Goal: Entertainment & Leisure: Consume media (video, audio)

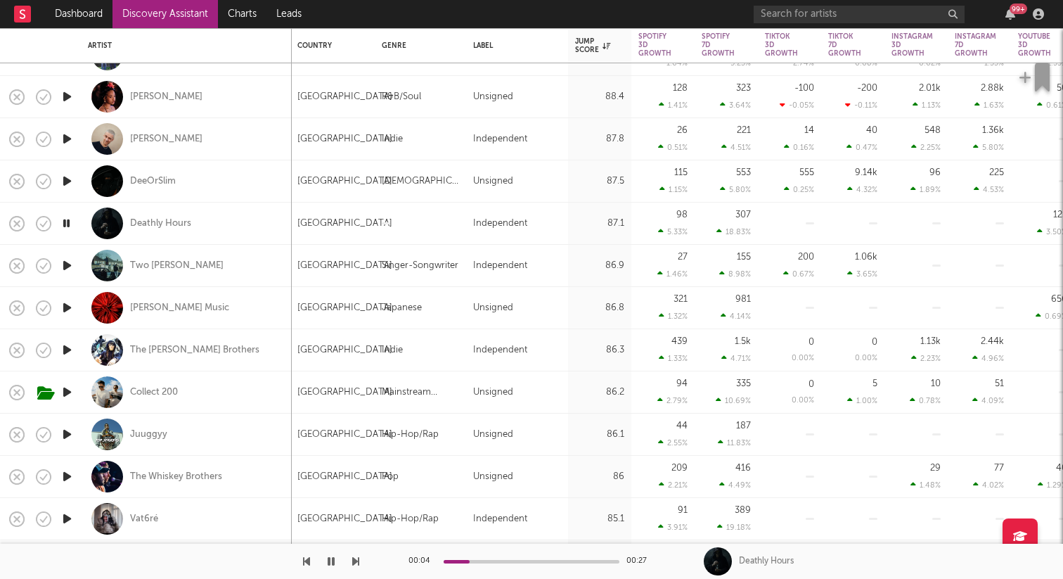
click at [69, 354] on icon "button" at bounding box center [67, 350] width 15 height 18
click at [75, 445] on div at bounding box center [67, 434] width 28 height 42
select select "1w"
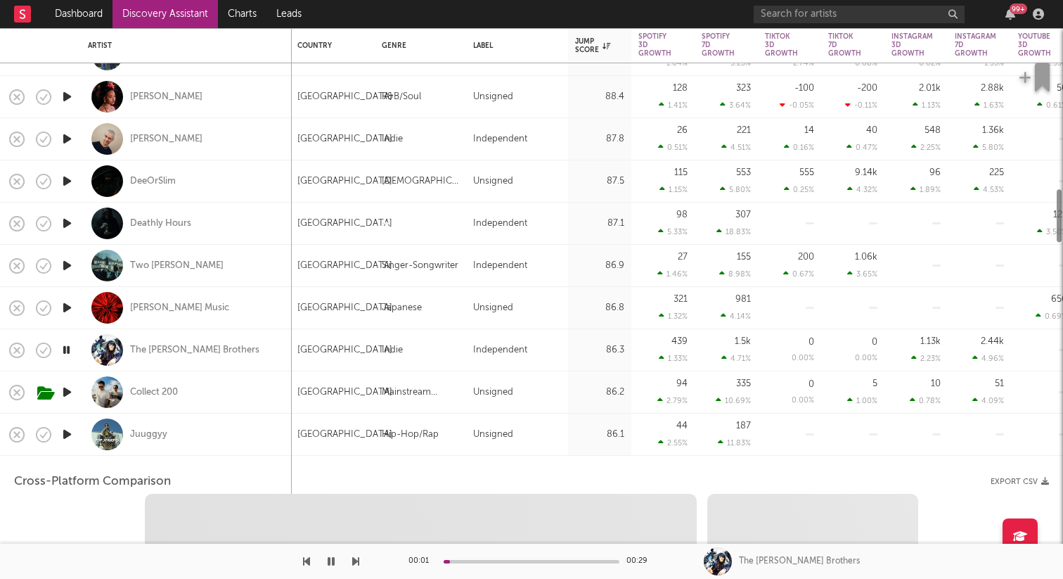
click at [65, 433] on icon "button" at bounding box center [67, 434] width 15 height 18
click at [182, 436] on div "Juuggyy" at bounding box center [186, 433] width 197 height 41
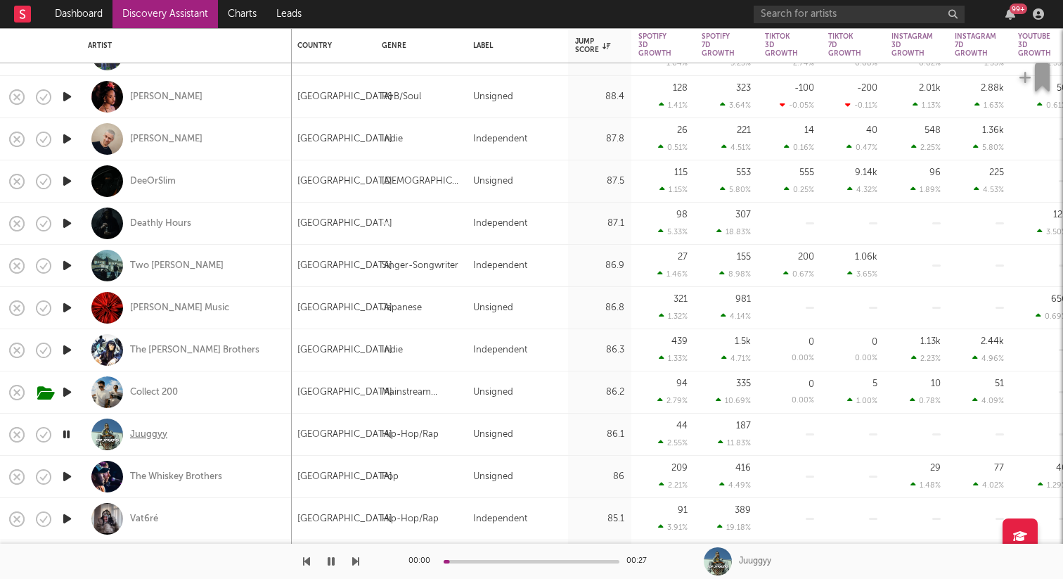
click at [153, 432] on div "Juuggyy" at bounding box center [148, 434] width 37 height 13
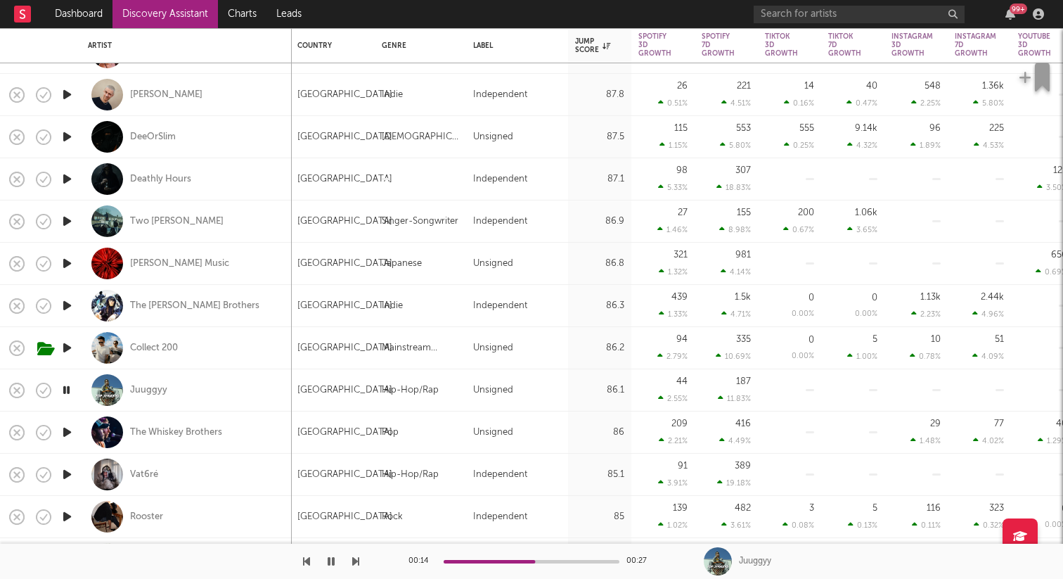
click at [68, 432] on icon "button" at bounding box center [67, 432] width 15 height 18
click at [67, 472] on icon "button" at bounding box center [67, 474] width 15 height 18
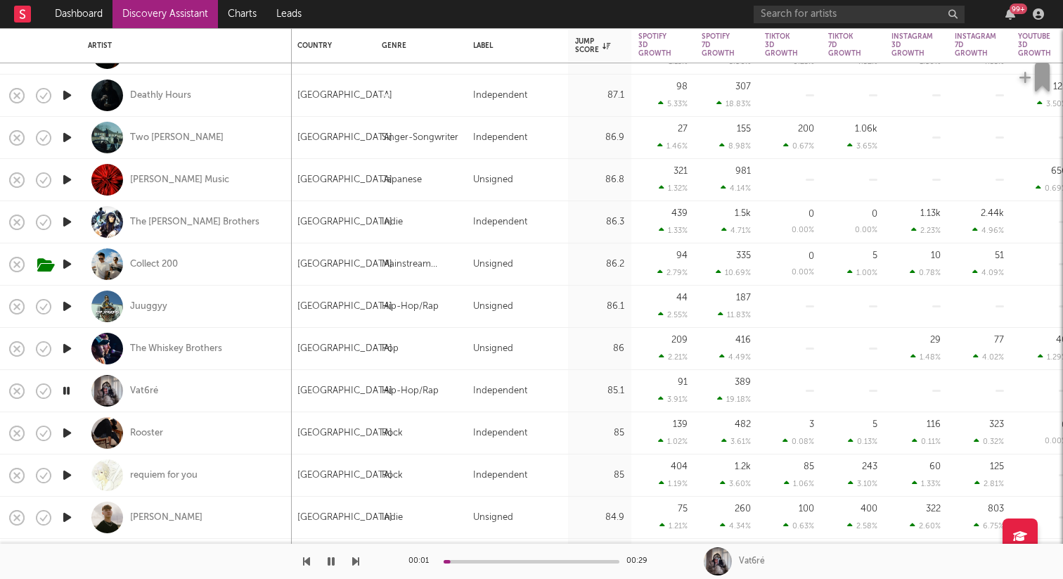
click at [65, 432] on icon "button" at bounding box center [67, 433] width 15 height 18
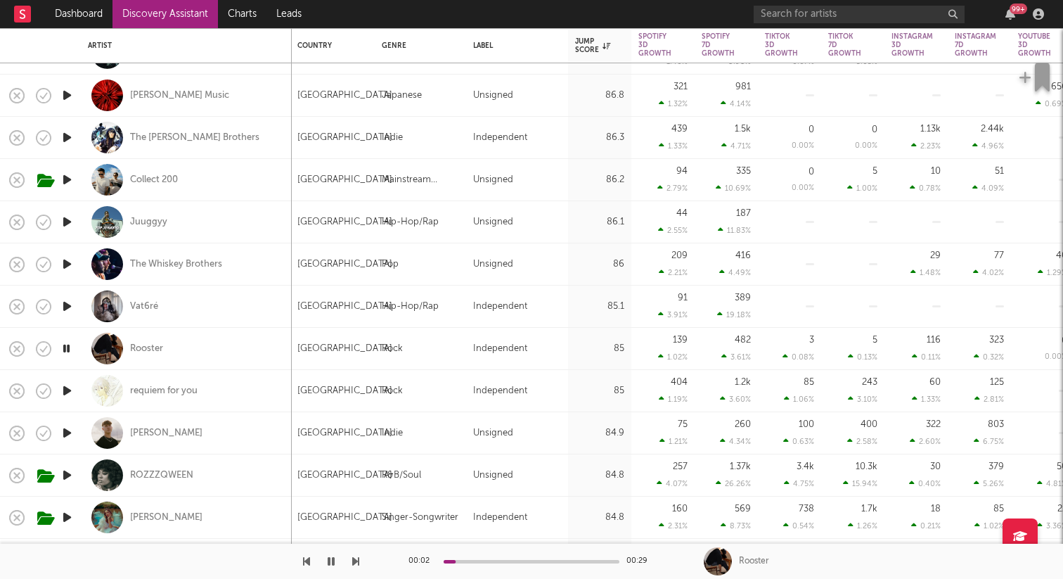
click at [65, 389] on icon "button" at bounding box center [67, 391] width 15 height 18
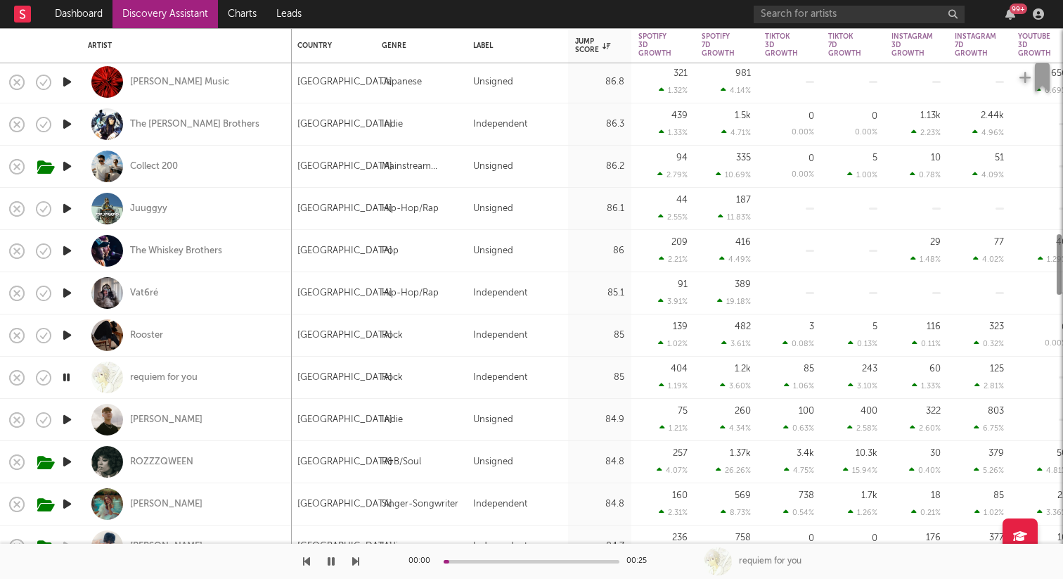
click at [72, 418] on icon "button" at bounding box center [67, 420] width 15 height 18
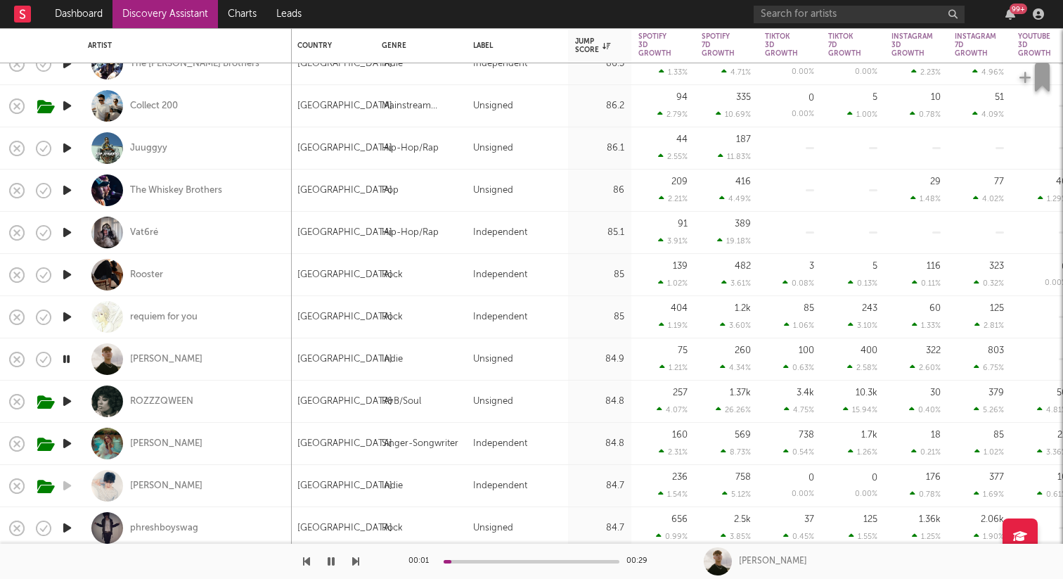
click at [67, 446] on icon "button" at bounding box center [67, 443] width 15 height 18
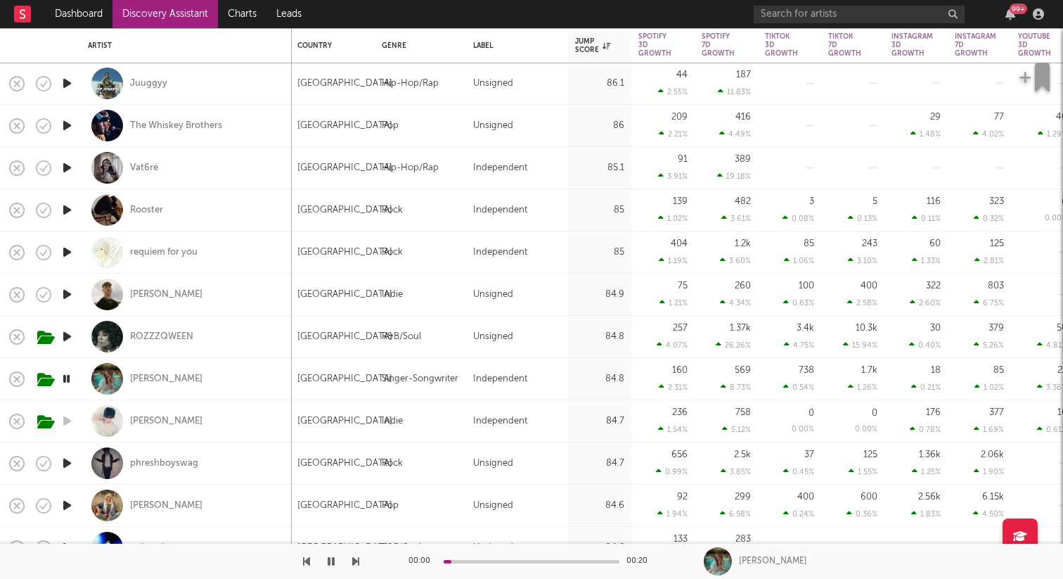
click at [65, 463] on icon "button" at bounding box center [67, 463] width 15 height 18
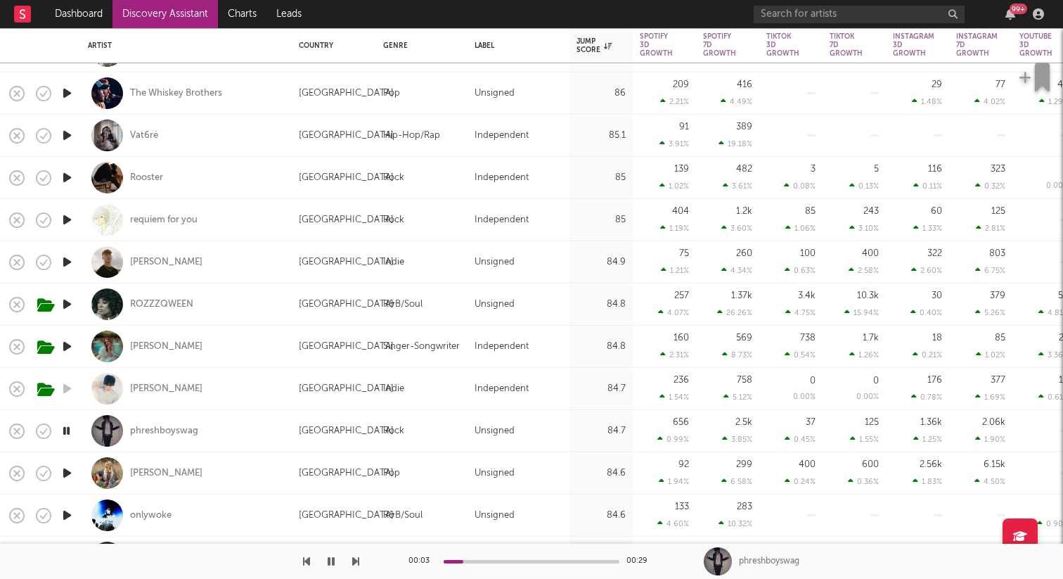
drag, startPoint x: 72, startPoint y: 469, endPoint x: 217, endPoint y: 472, distance: 144.8
click at [70, 473] on icon "button" at bounding box center [67, 473] width 15 height 18
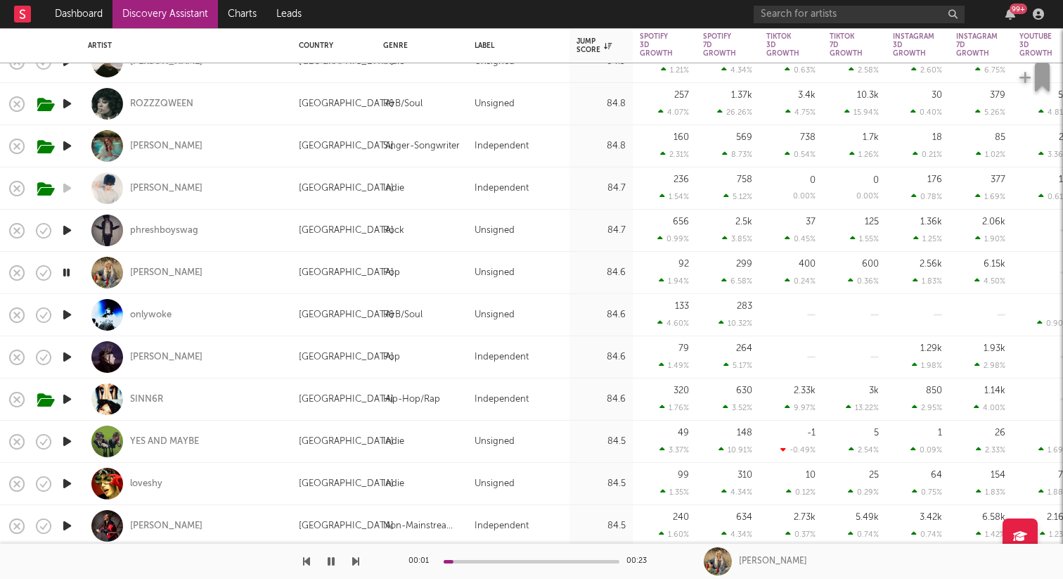
click at [65, 351] on icon "button" at bounding box center [67, 357] width 15 height 18
click at [68, 397] on icon "button" at bounding box center [67, 399] width 15 height 18
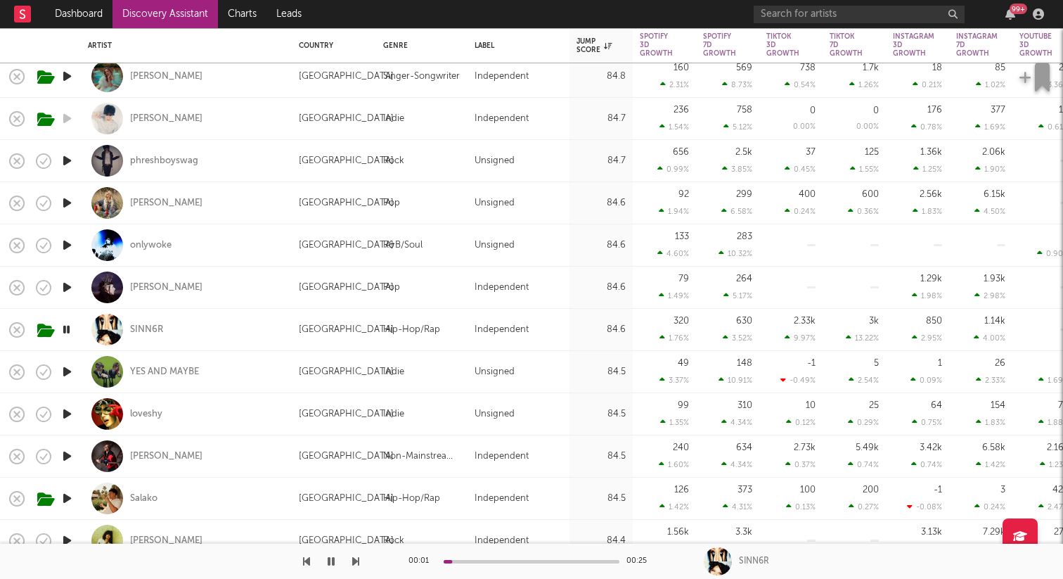
click at [67, 413] on icon "button" at bounding box center [67, 414] width 15 height 18
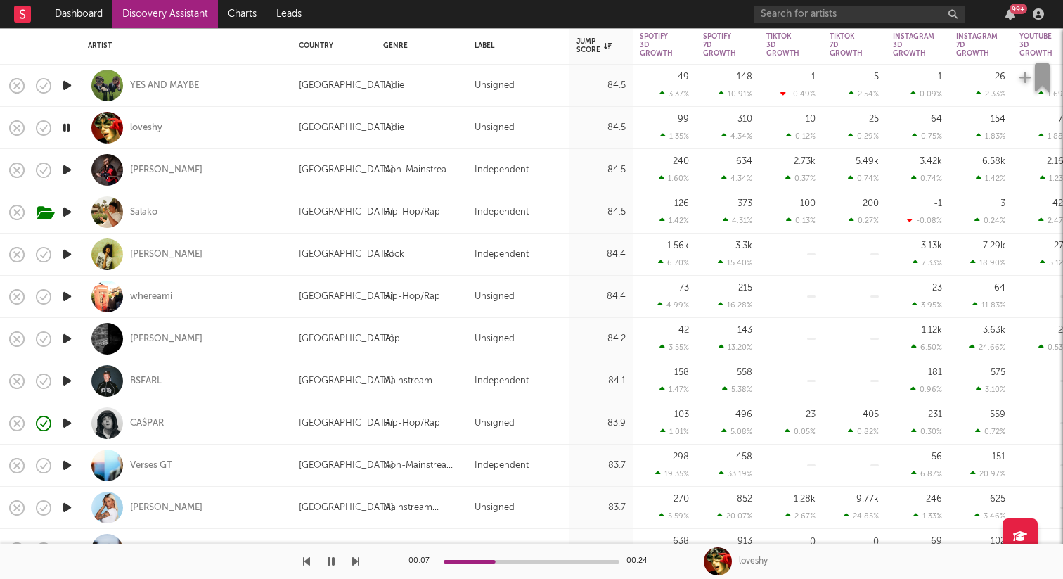
click at [72, 420] on icon "button" at bounding box center [67, 423] width 15 height 18
click at [69, 467] on icon "button" at bounding box center [67, 465] width 15 height 18
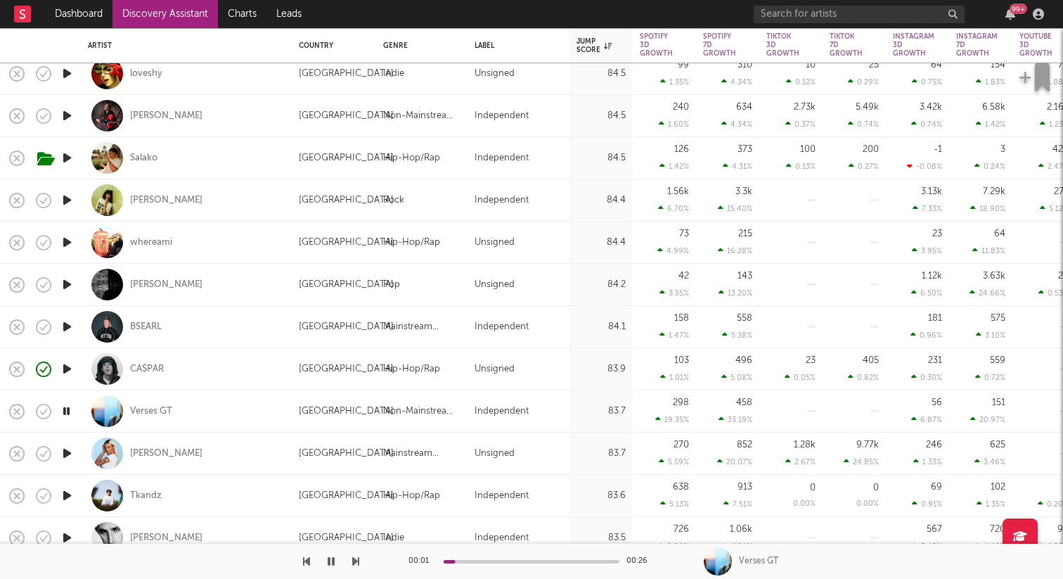
click at [63, 451] on icon "button" at bounding box center [67, 453] width 15 height 18
click at [66, 496] on icon "button" at bounding box center [67, 495] width 15 height 18
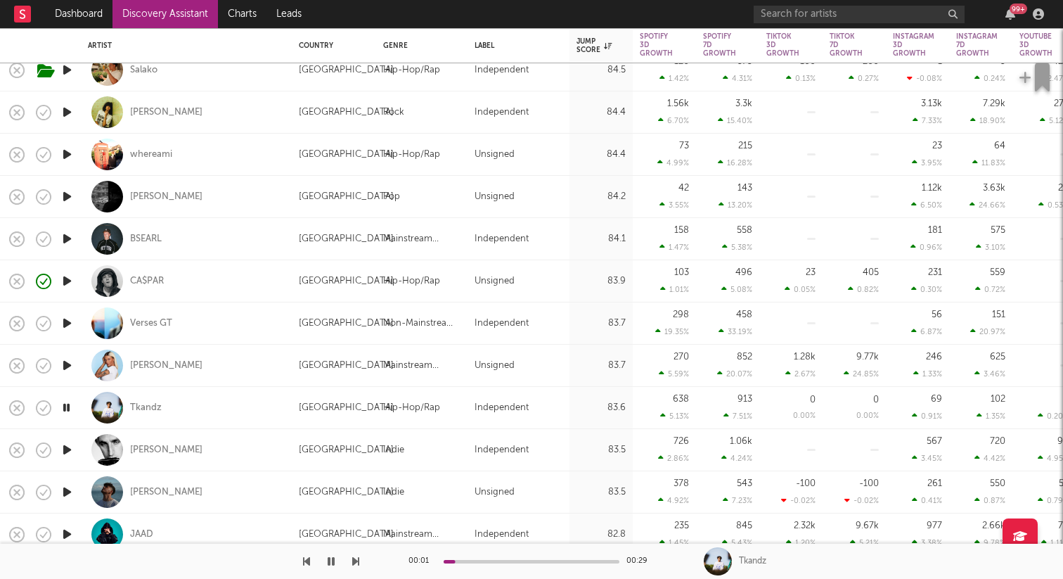
click at [67, 448] on icon "button" at bounding box center [67, 450] width 15 height 18
click at [67, 497] on icon "button" at bounding box center [67, 492] width 15 height 18
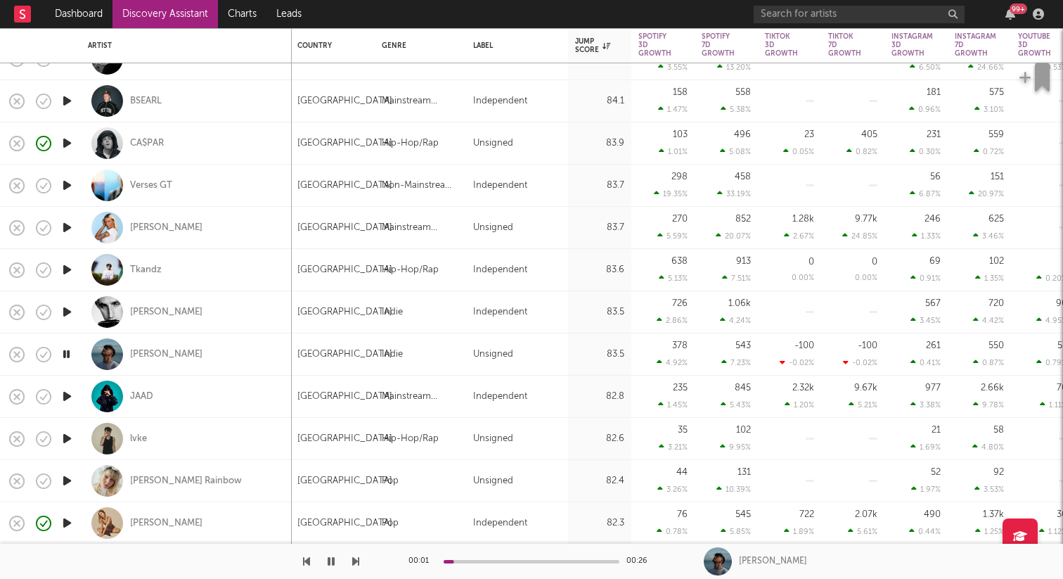
click at [63, 432] on icon "button" at bounding box center [67, 439] width 15 height 18
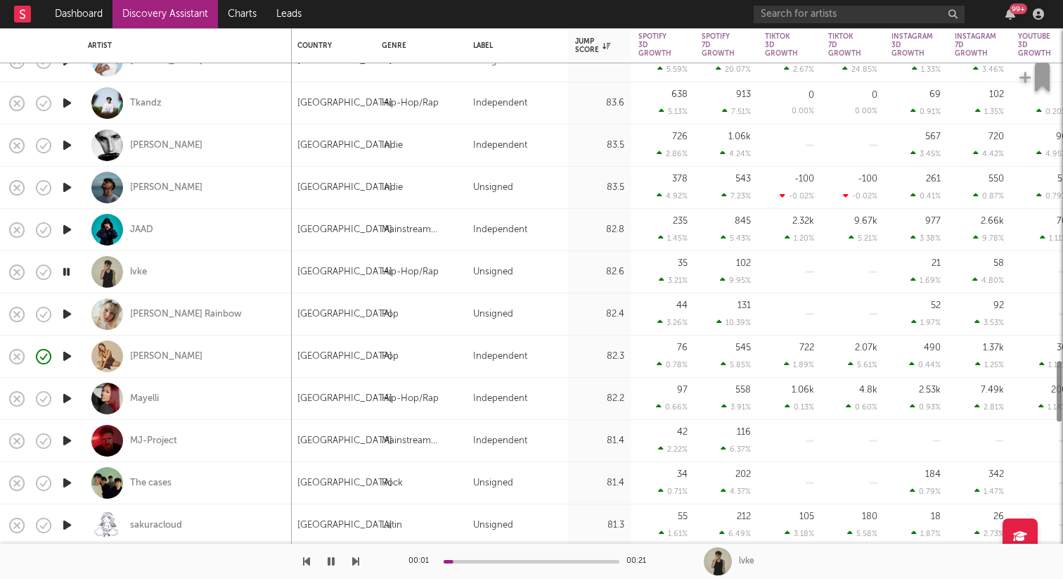
click at [67, 357] on icon "button" at bounding box center [67, 356] width 15 height 18
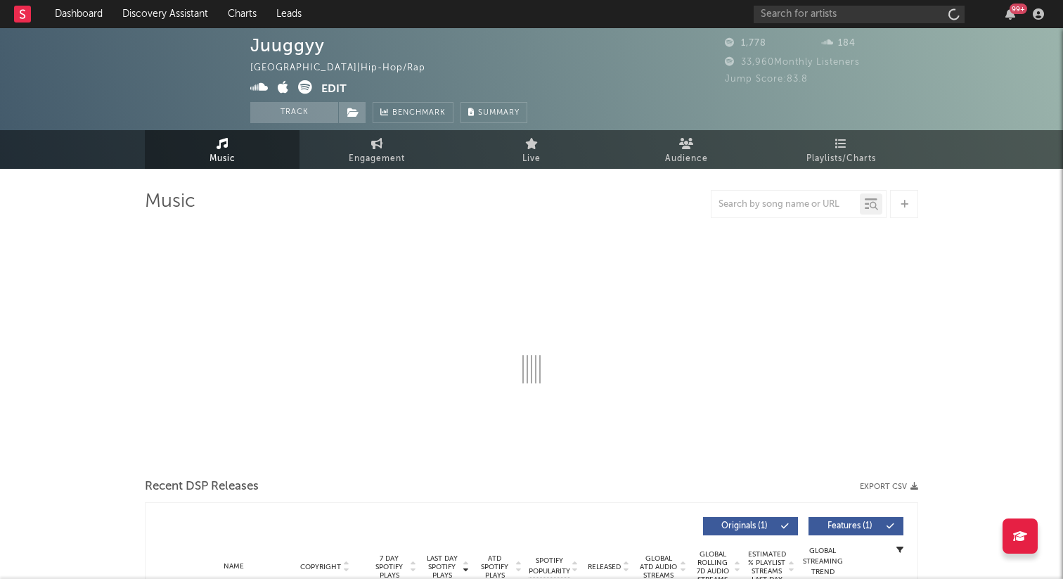
select select "1w"
